Goal: Transaction & Acquisition: Purchase product/service

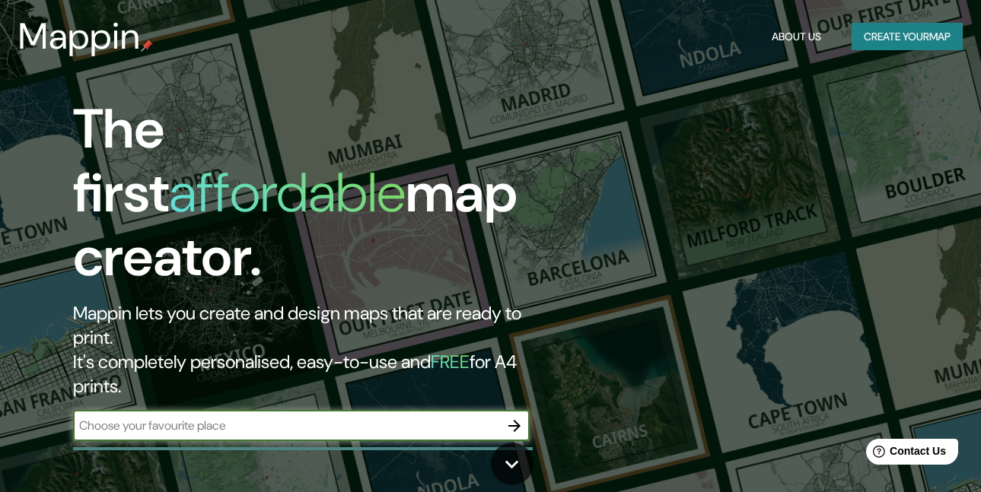
click at [323, 417] on input "text" at bounding box center [286, 426] width 426 height 18
type input "paysandu, [GEOGRAPHIC_DATA]"
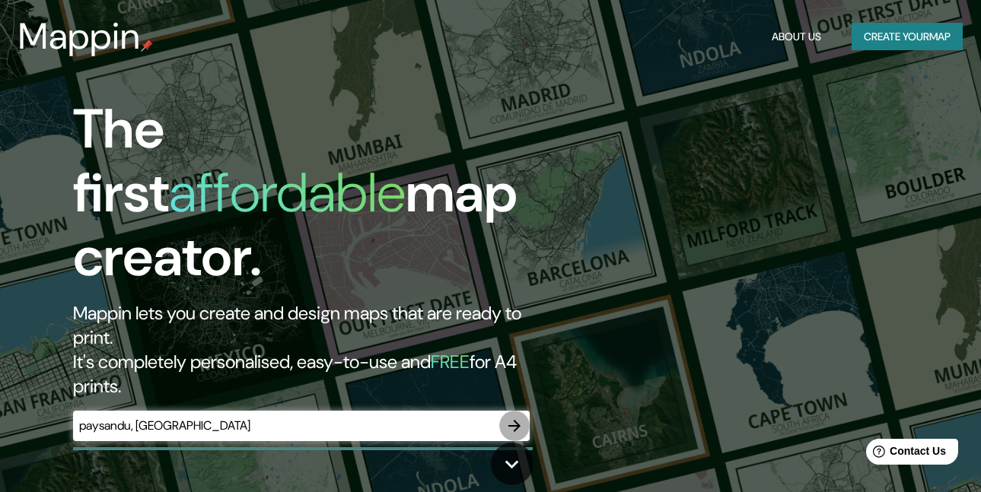
click at [515, 417] on icon "button" at bounding box center [514, 426] width 18 height 18
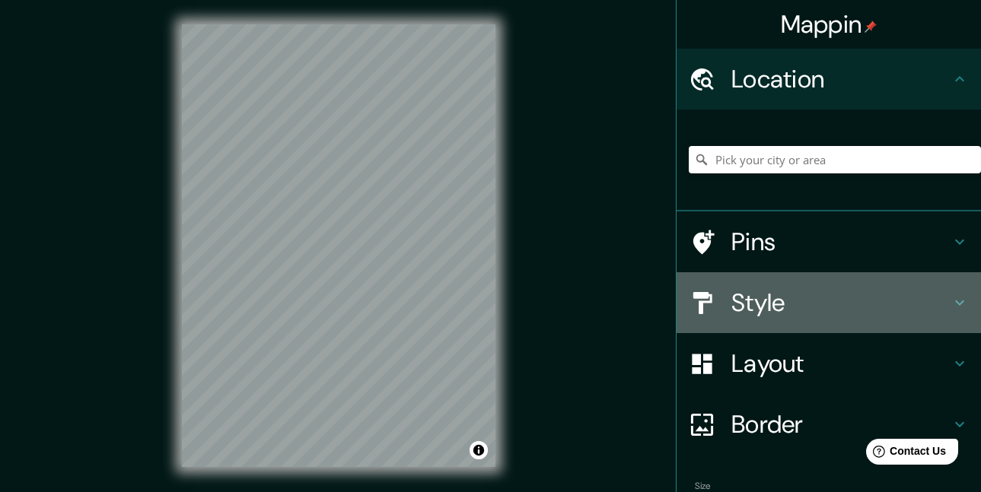
click at [775, 305] on h4 "Style" at bounding box center [840, 303] width 219 height 30
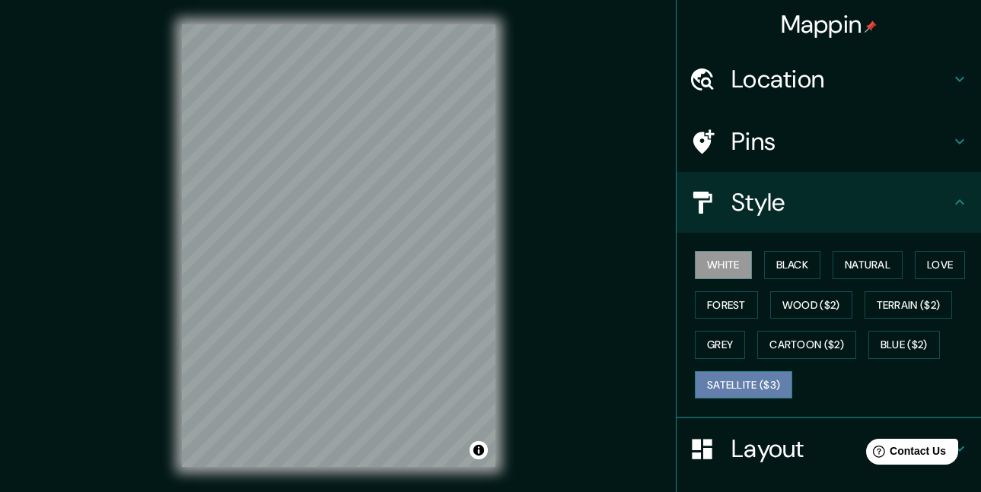
click at [716, 376] on button "Satellite ($3)" at bounding box center [743, 385] width 97 height 28
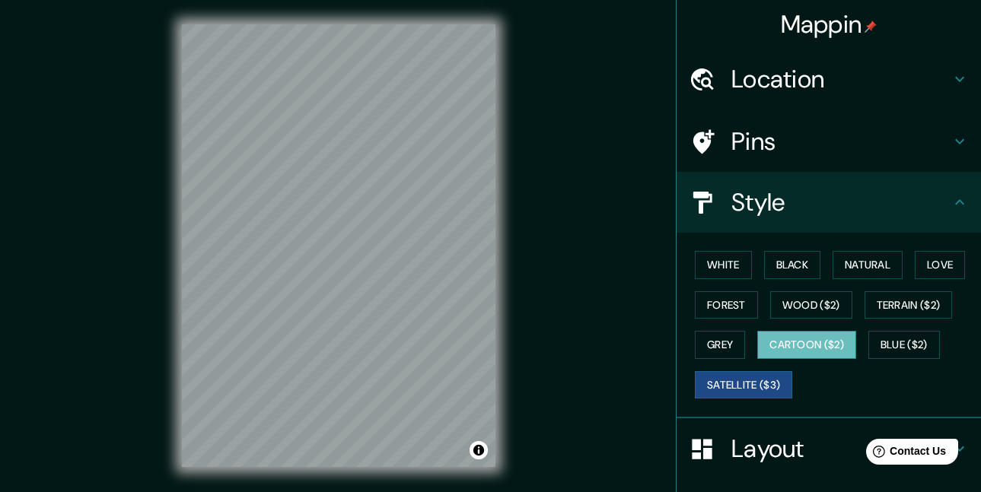
click at [785, 346] on button "Cartoon ($2)" at bounding box center [806, 345] width 99 height 28
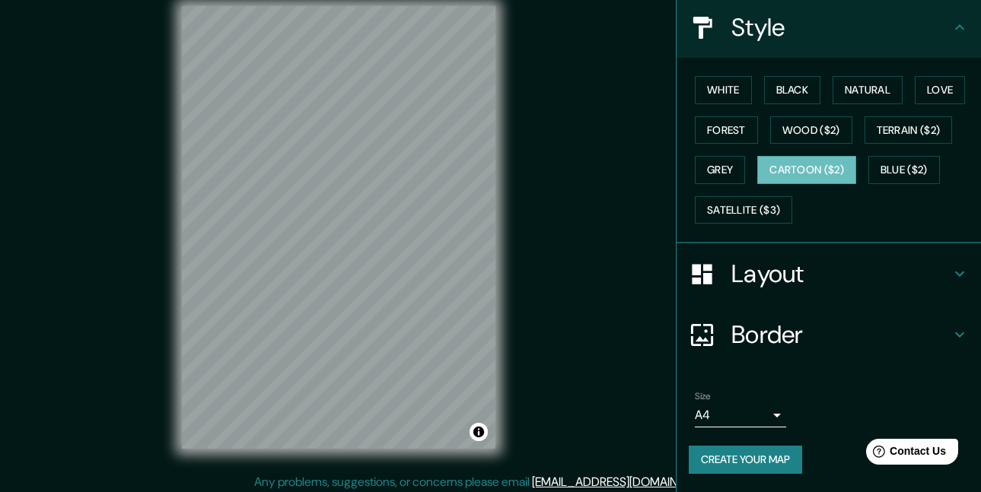
scroll to position [24, 0]
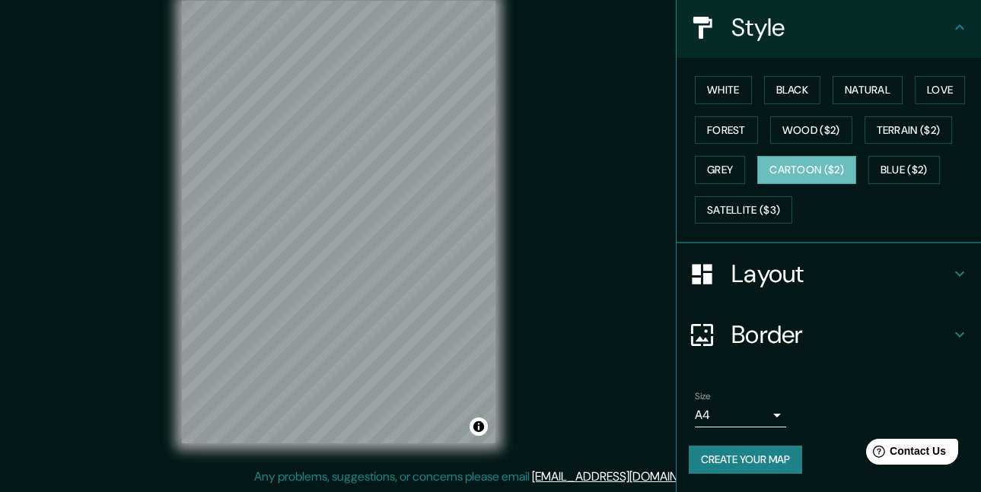
click at [761, 337] on h4 "Border" at bounding box center [840, 335] width 219 height 30
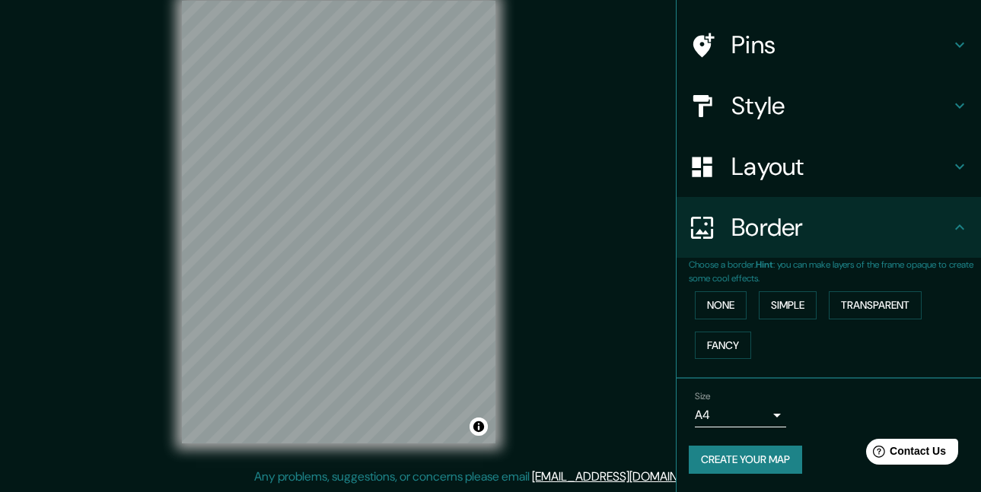
scroll to position [97, 0]
click at [712, 346] on button "Fancy" at bounding box center [723, 346] width 56 height 28
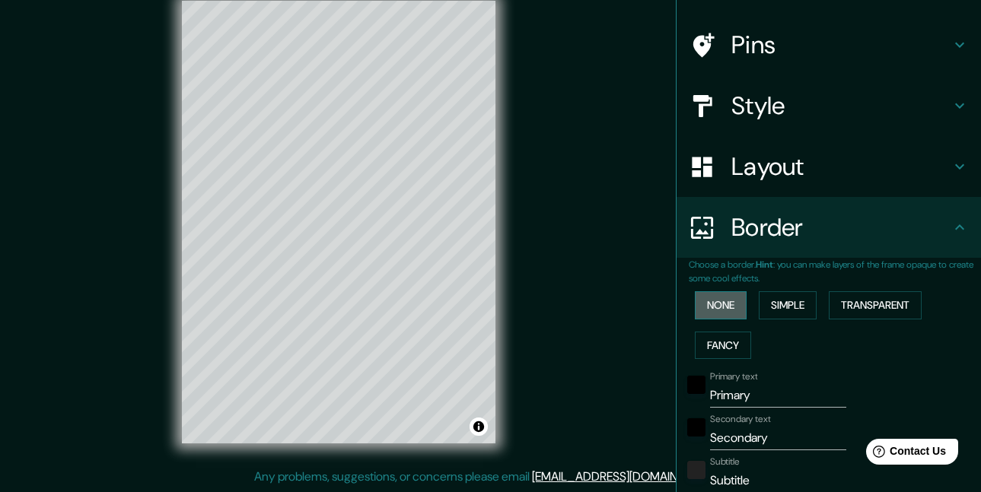
click at [715, 317] on button "None" at bounding box center [721, 306] width 52 height 28
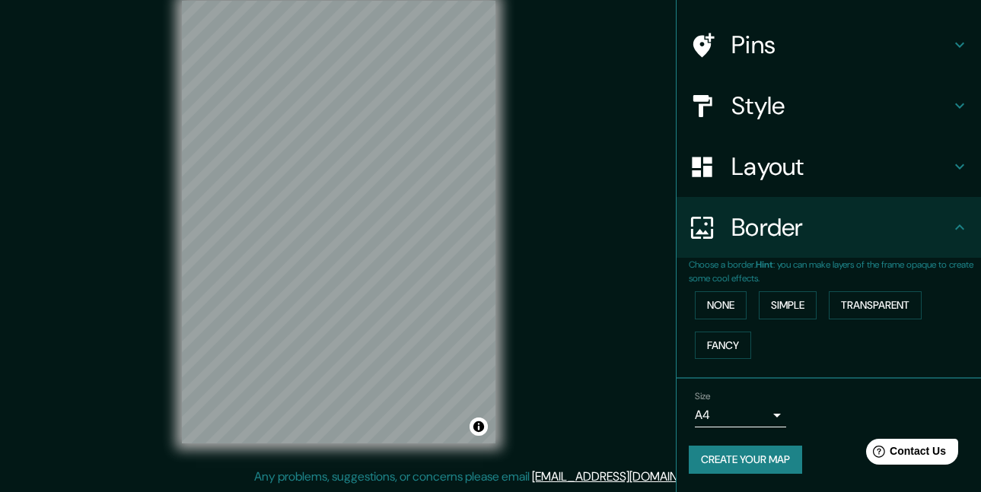
click at [760, 412] on body "Mappin Location Pins Style Layout Border Choose a border. Hint : you can make l…" at bounding box center [490, 222] width 981 height 492
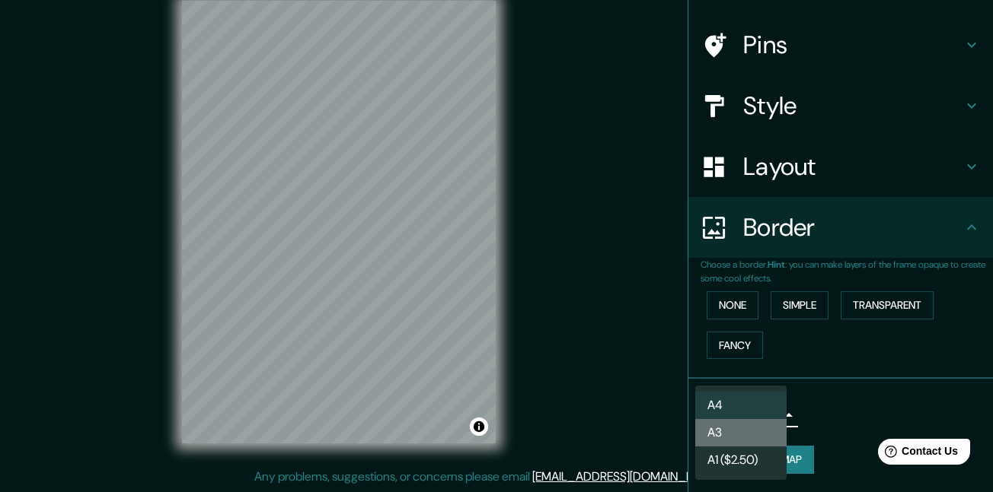
click at [744, 440] on li "A3" at bounding box center [740, 432] width 91 height 27
type input "a4"
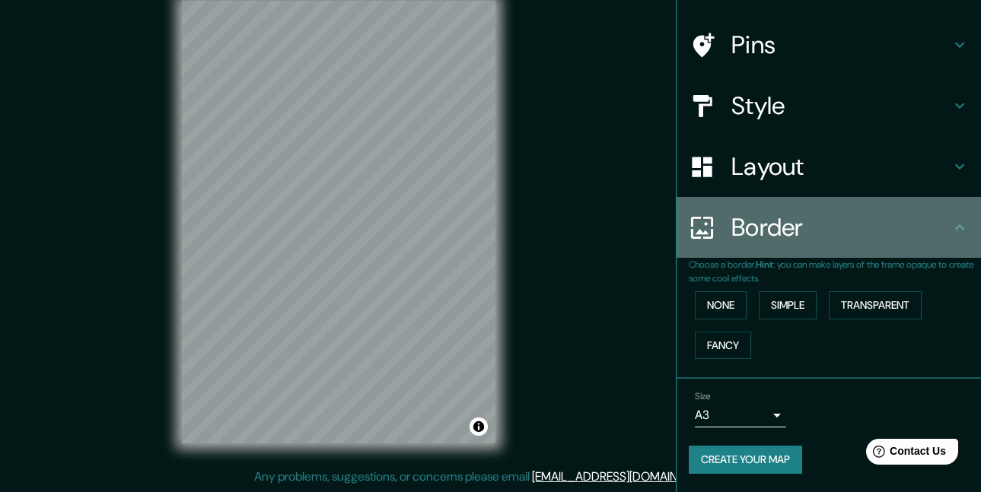
click at [754, 234] on h4 "Border" at bounding box center [840, 227] width 219 height 30
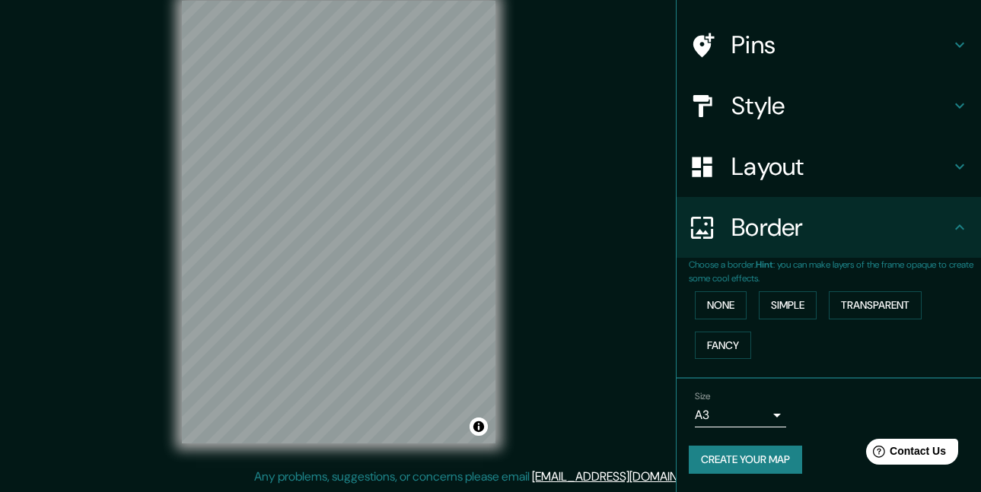
click at [747, 170] on h4 "Layout" at bounding box center [840, 166] width 219 height 30
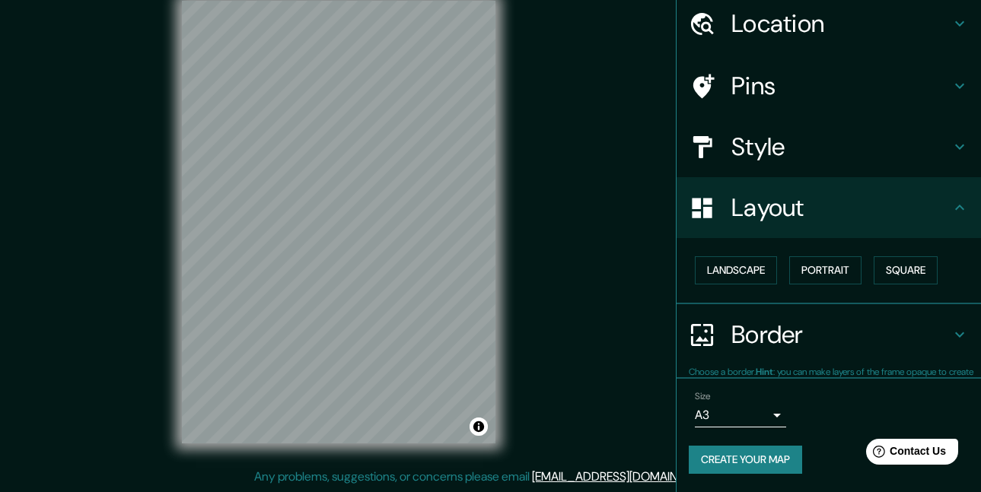
scroll to position [55, 0]
click at [732, 276] on button "Landscape" at bounding box center [736, 271] width 82 height 28
